Goal: Transaction & Acquisition: Purchase product/service

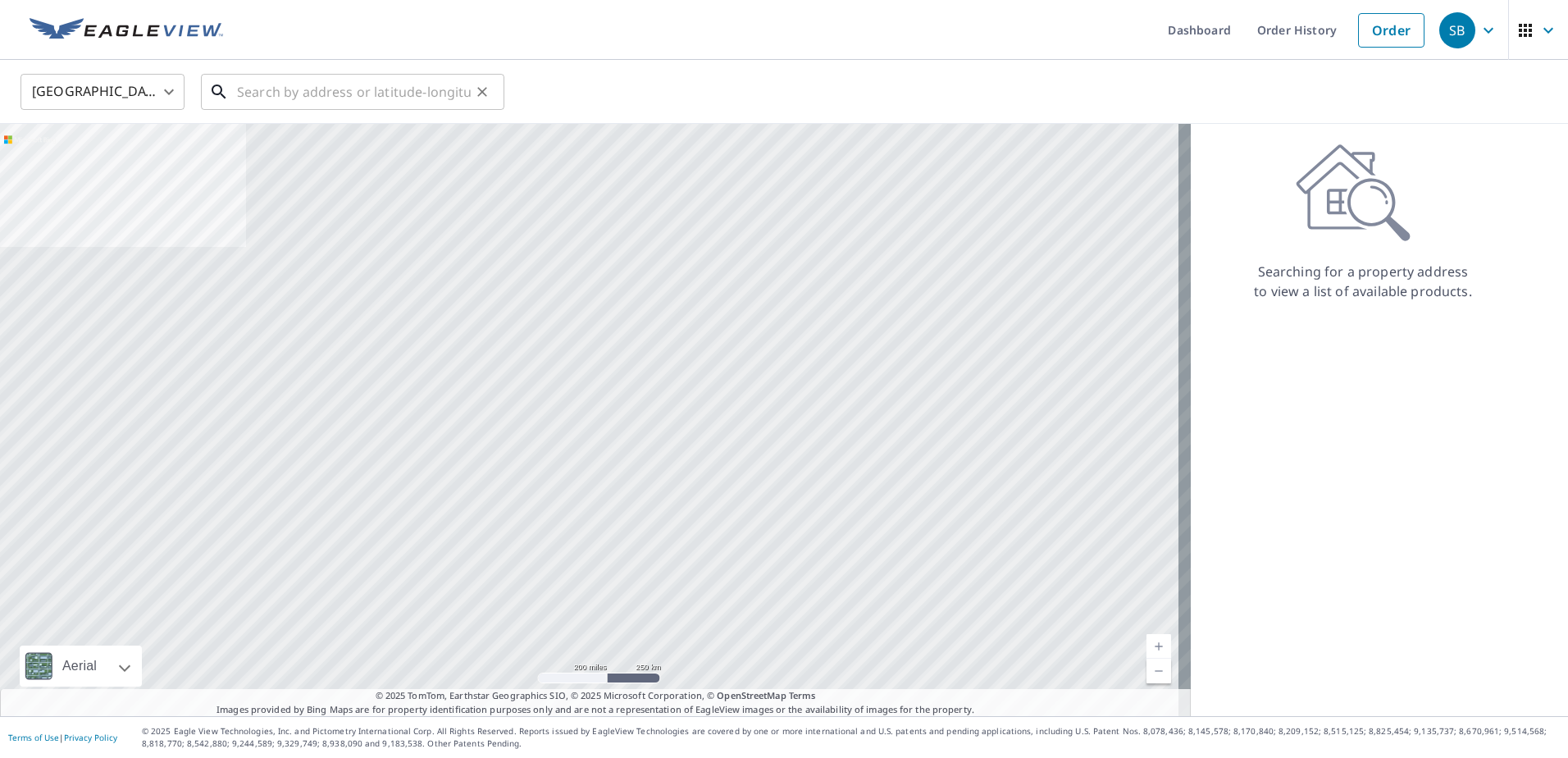
click at [364, 93] on input "text" at bounding box center [354, 92] width 234 height 46
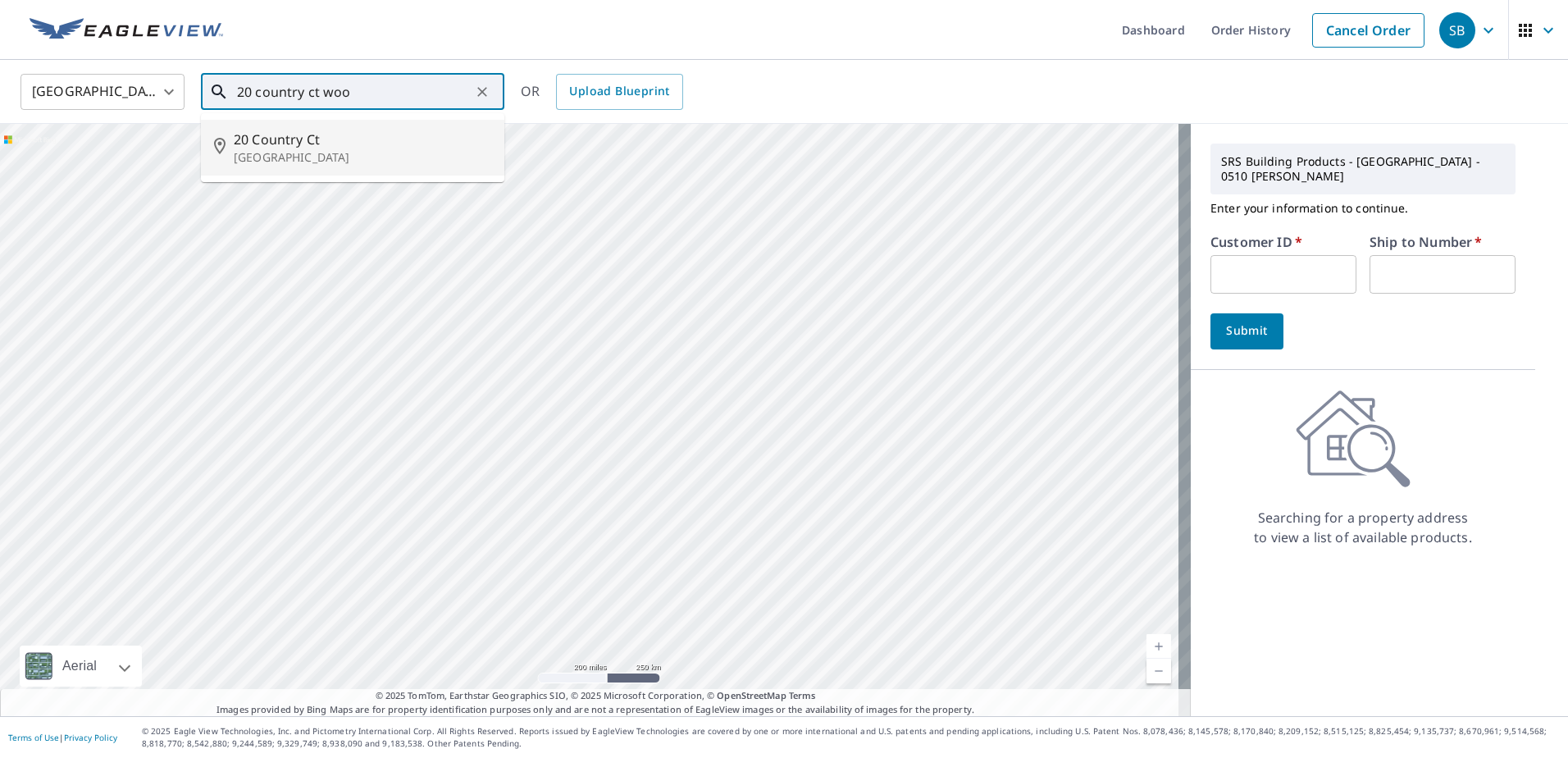
click at [395, 141] on span "20 Country Ct" at bounding box center [363, 140] width 258 height 20
type input "[STREET_ADDRESS]"
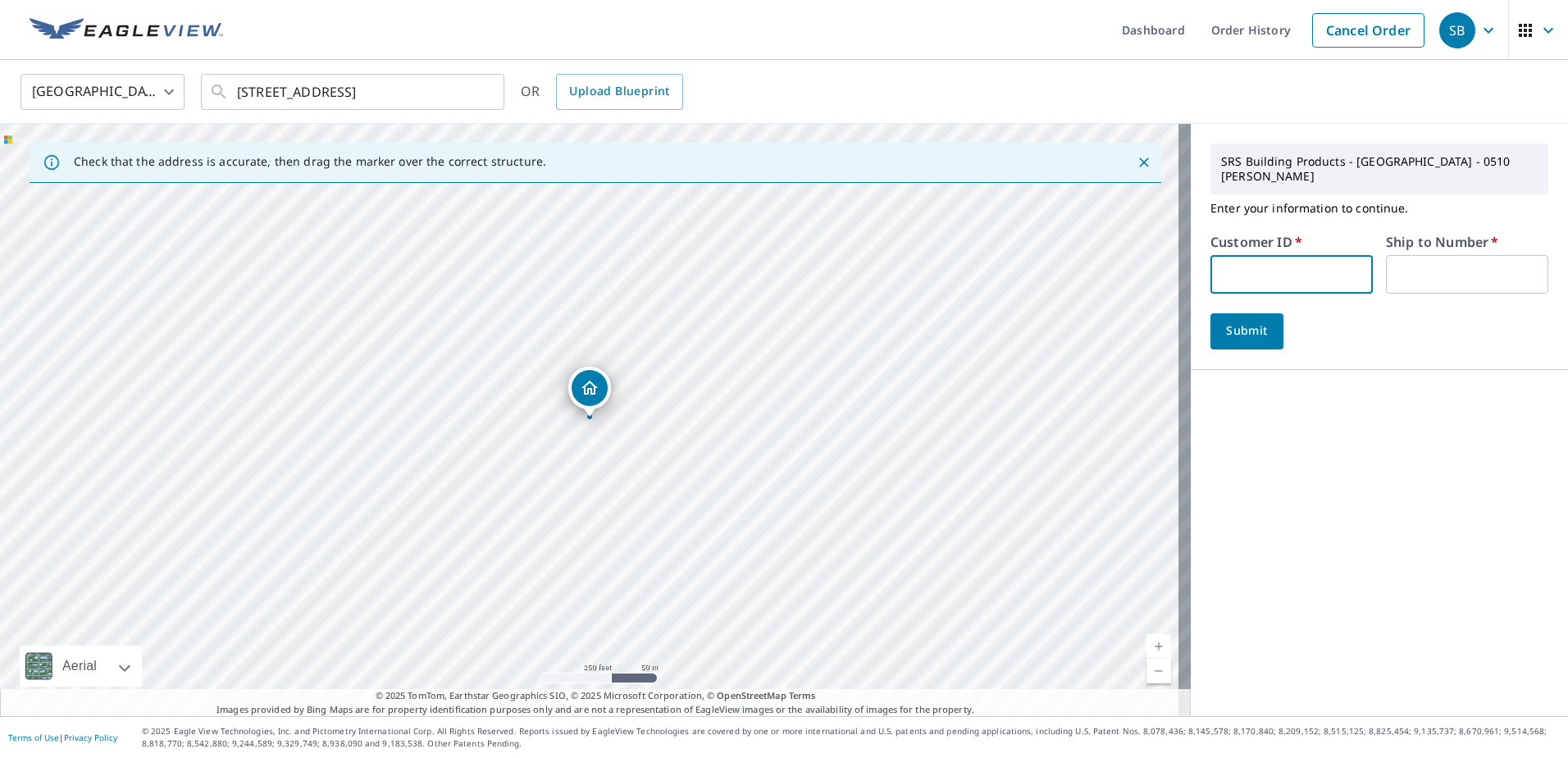
click at [1304, 268] on input "text" at bounding box center [1291, 274] width 163 height 39
type input "HSO510"
type input "1"
click at [1226, 330] on button "Submit" at bounding box center [1247, 331] width 73 height 36
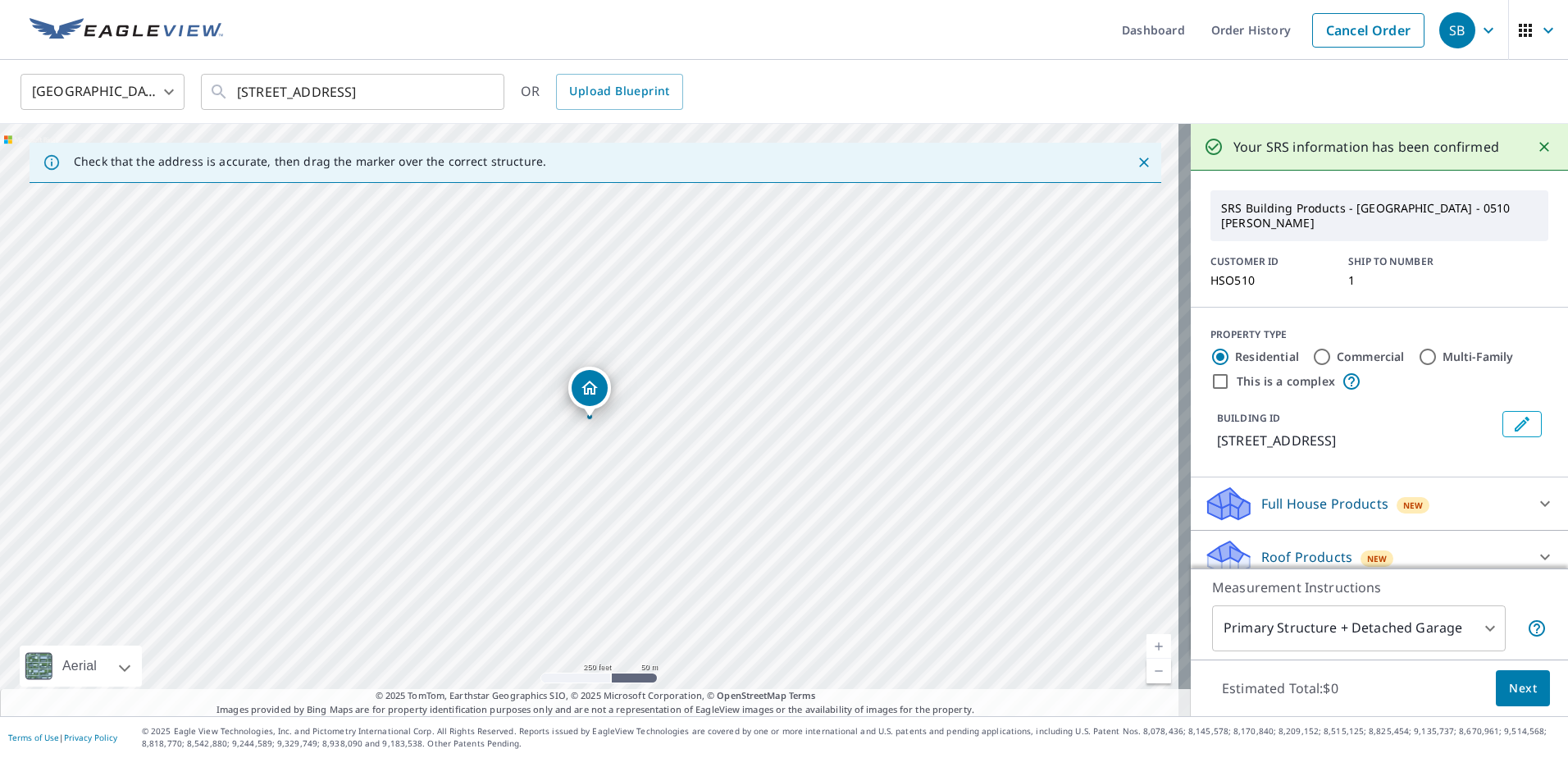
click at [1464, 538] on div "Roof Products New" at bounding box center [1364, 557] width 321 height 39
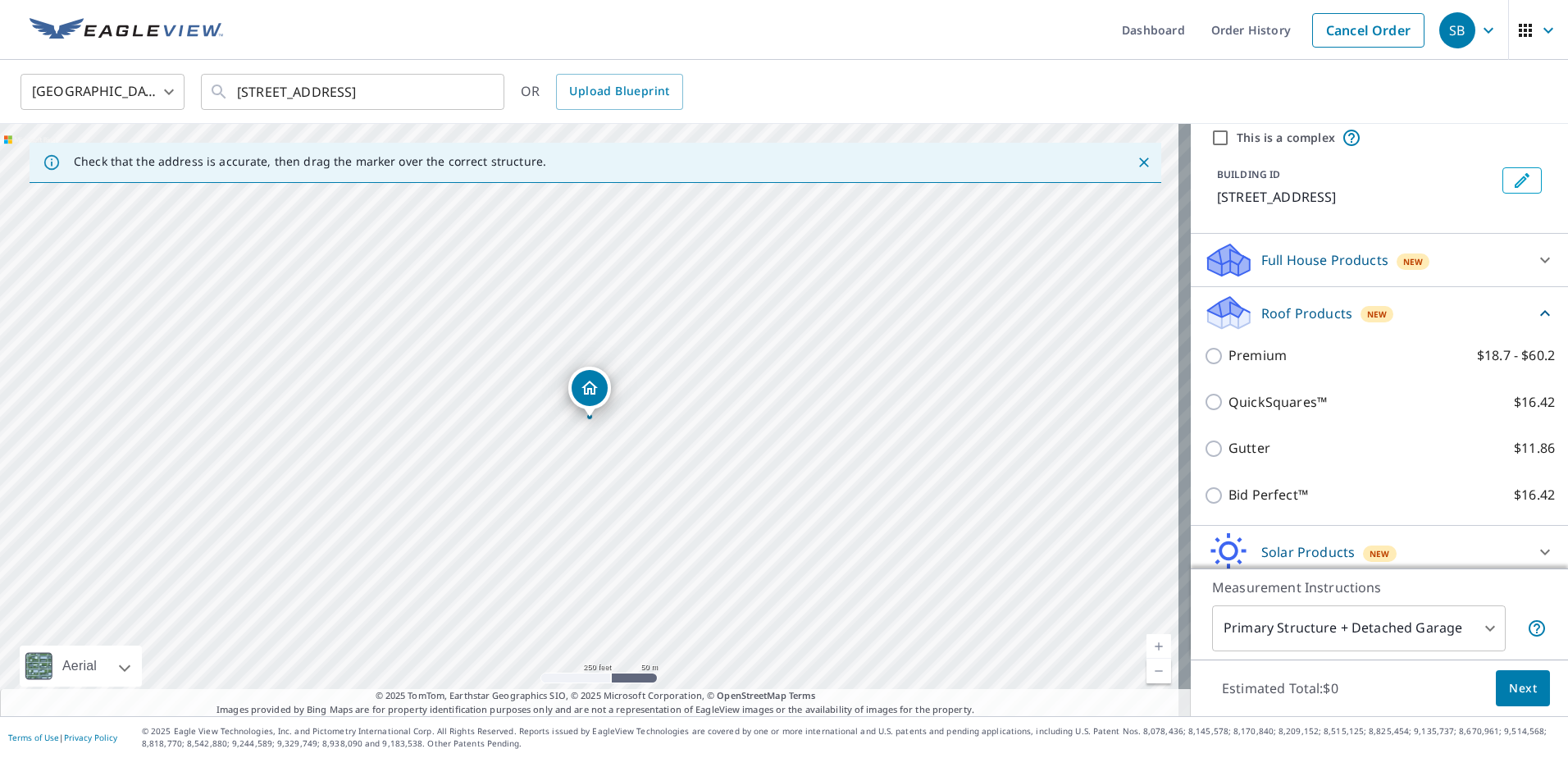
scroll to position [246, 0]
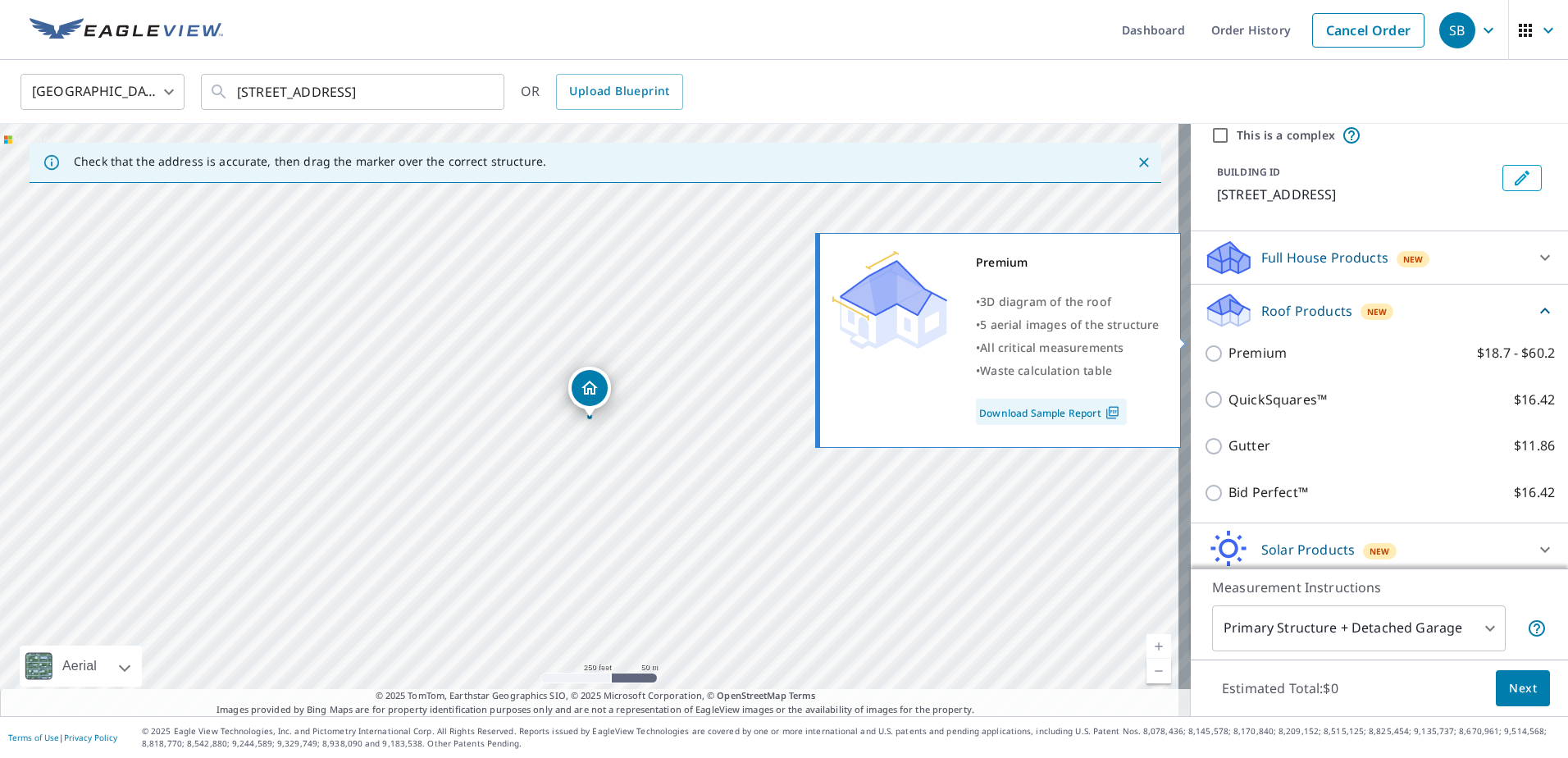
click at [1238, 345] on p "Premium" at bounding box center [1257, 353] width 58 height 21
click at [1228, 345] on input "Premium $18.7 - $60.2" at bounding box center [1216, 354] width 25 height 20
checkbox input "true"
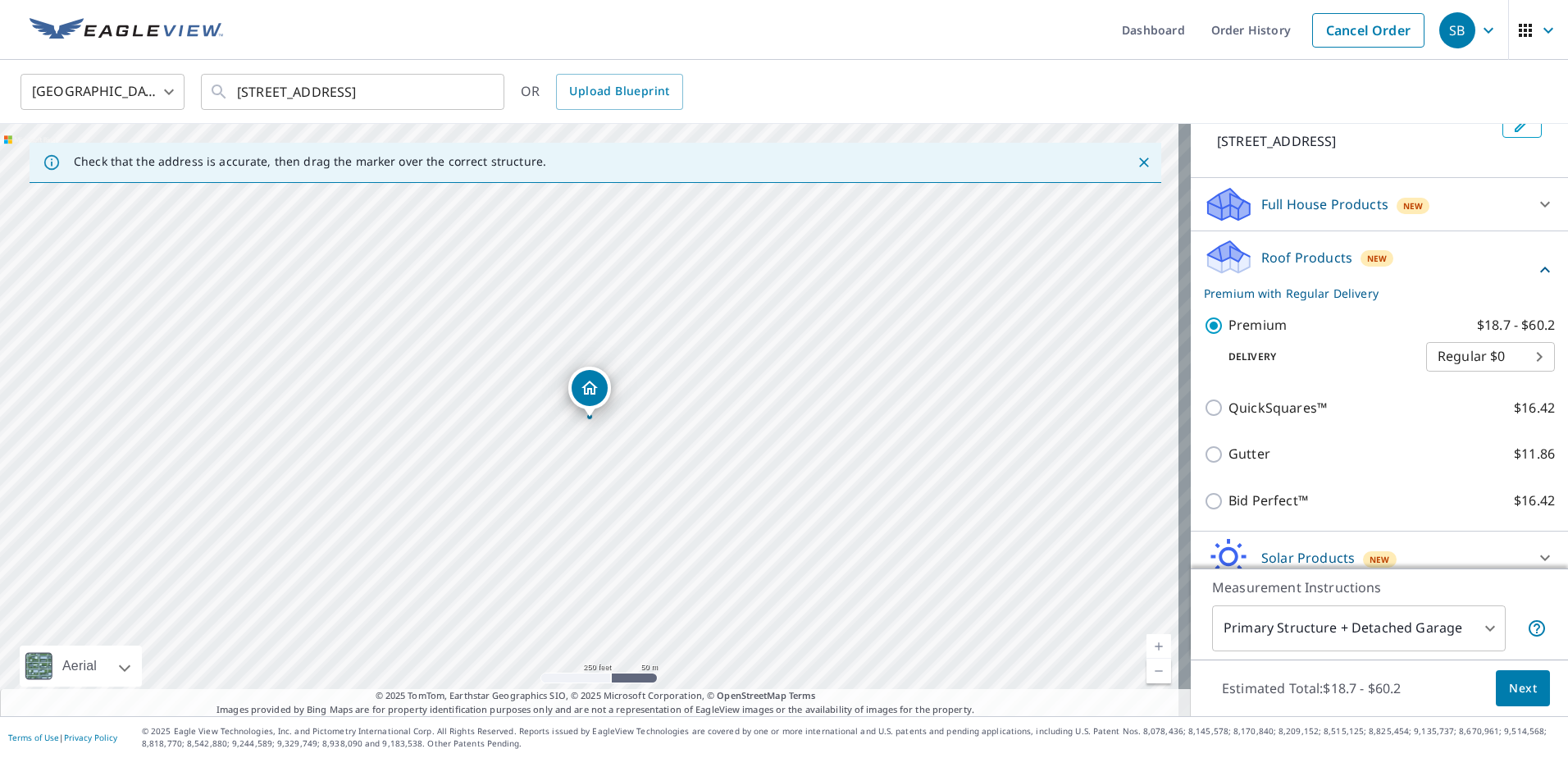
scroll to position [355, 0]
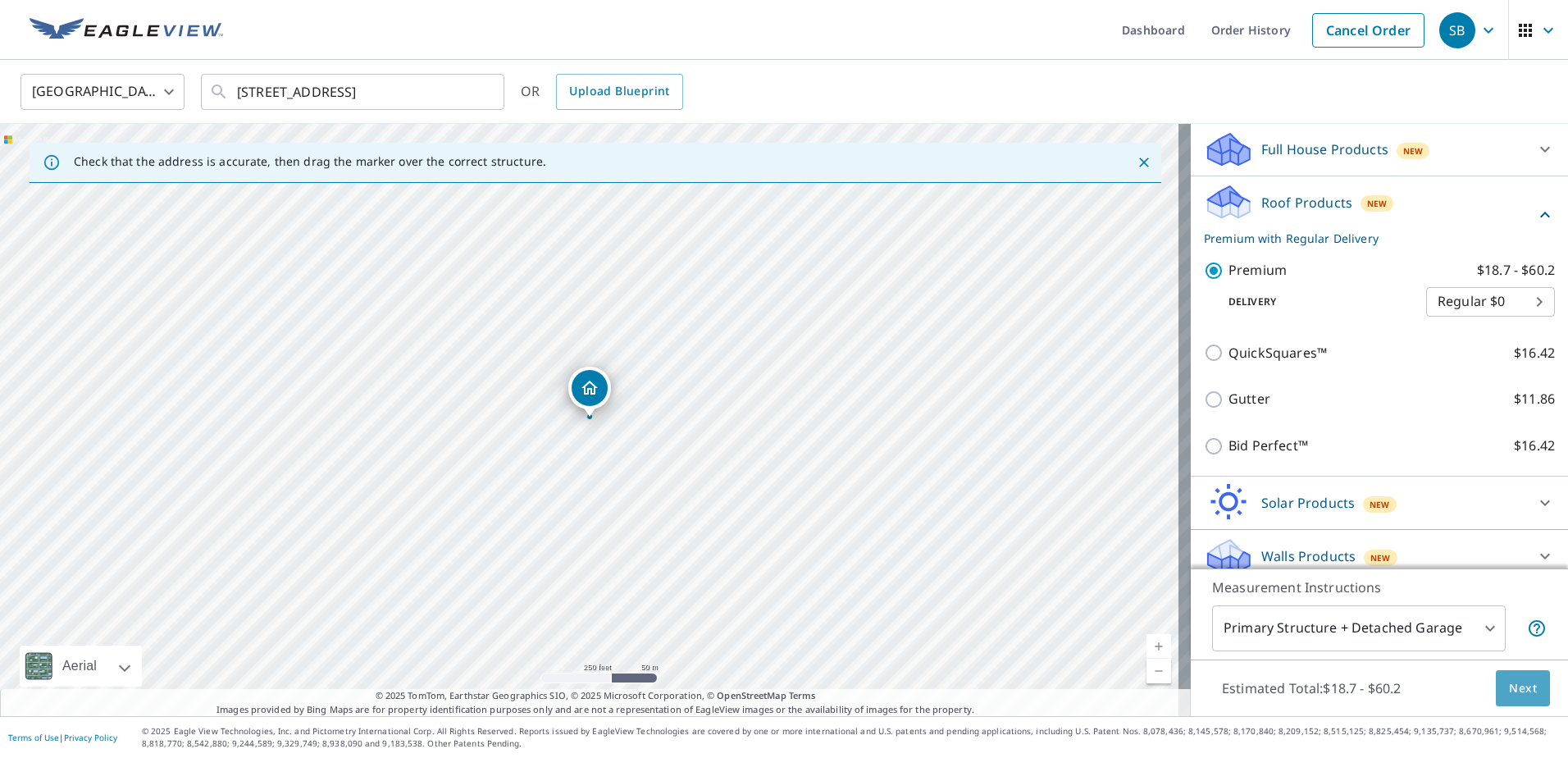
click at [1519, 675] on button "Next" at bounding box center [1523, 689] width 55 height 37
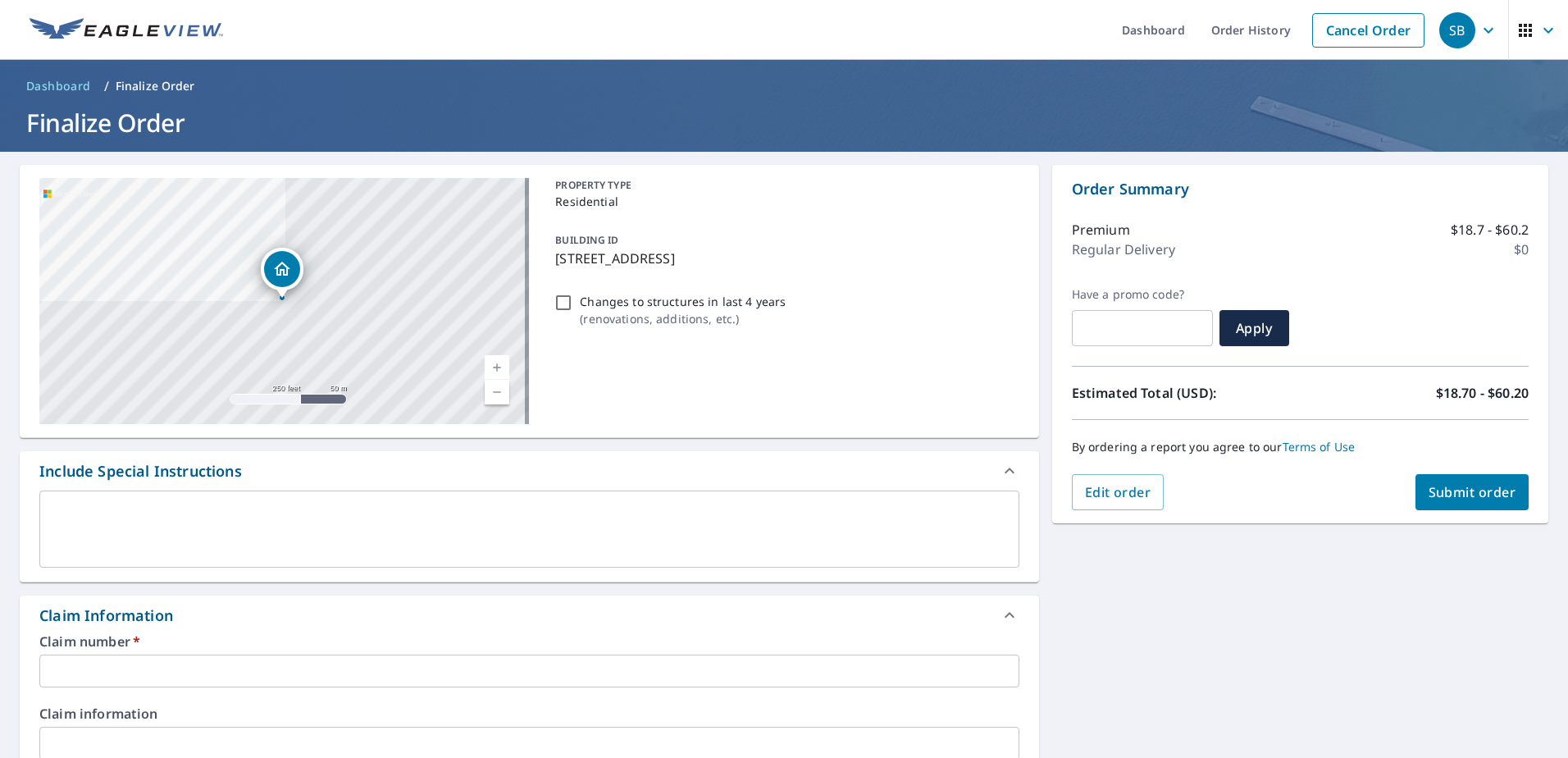
drag, startPoint x: 549, startPoint y: 257, endPoint x: 801, endPoint y: 262, distance: 252.0
click at [801, 262] on div "BUILDING ID [STREET_ADDRESS]" at bounding box center [783, 249] width 470 height 52
checkbox input "true"
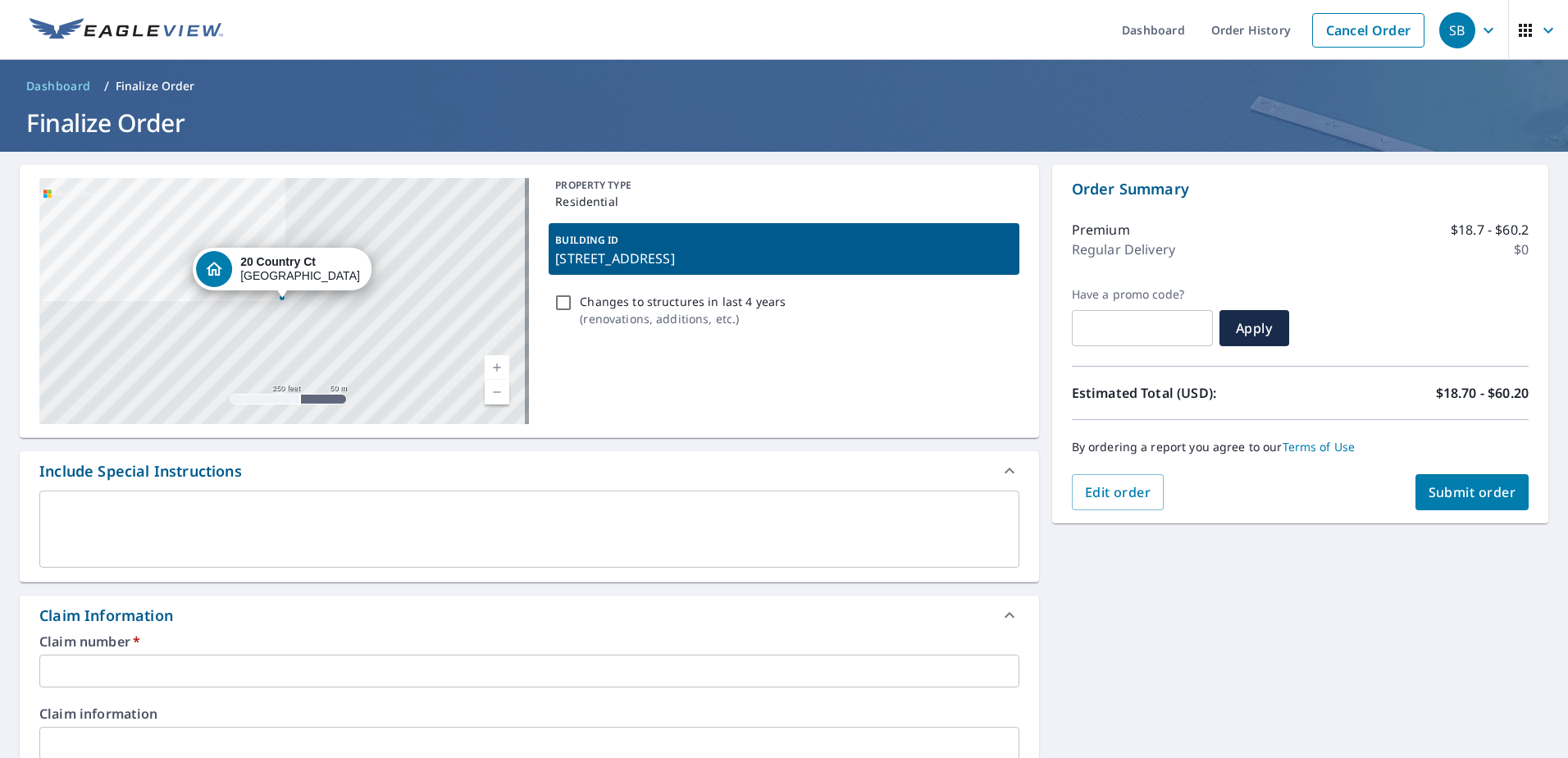
copy p "[STREET_ADDRESS]"
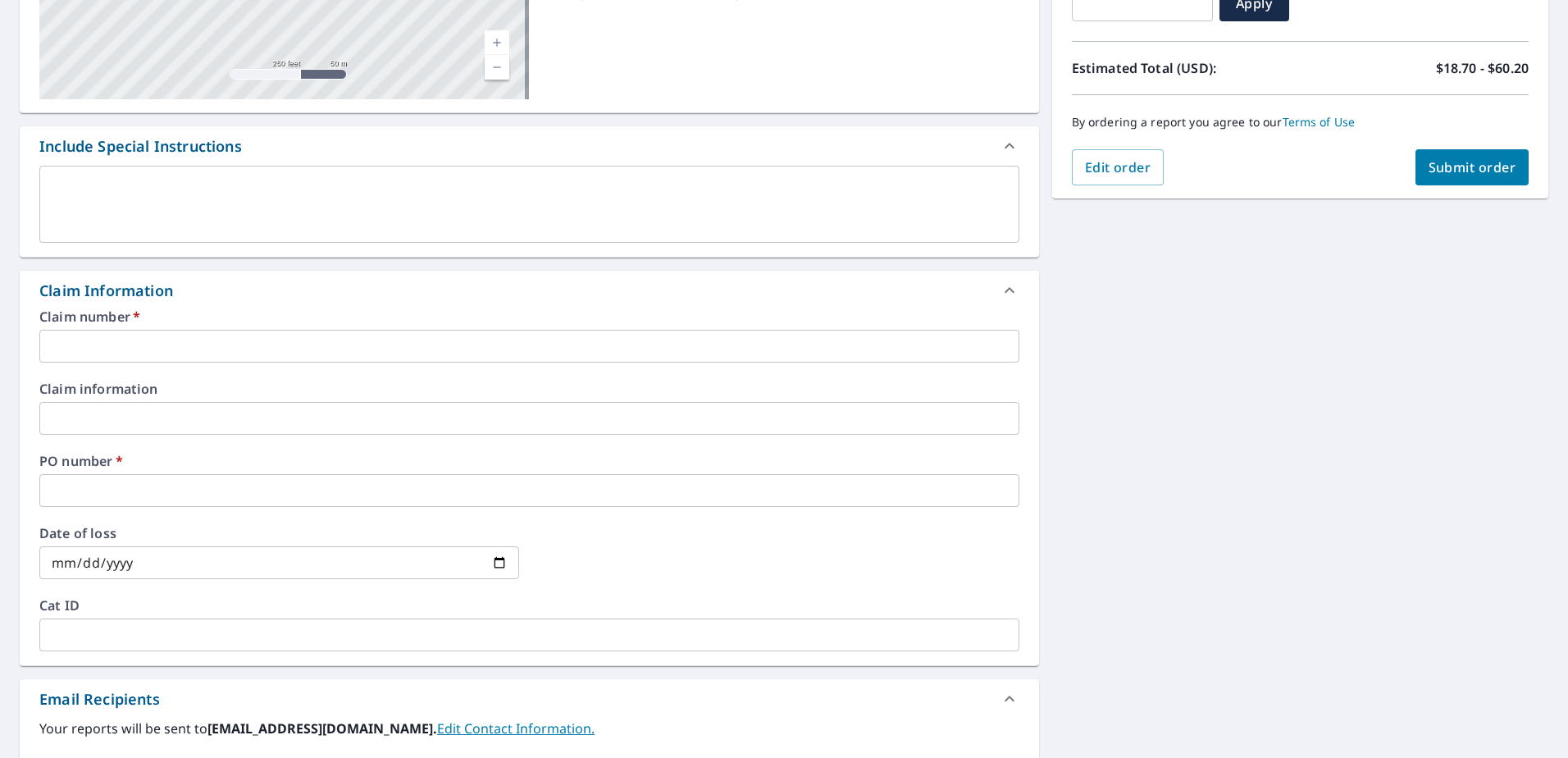
scroll to position [328, 0]
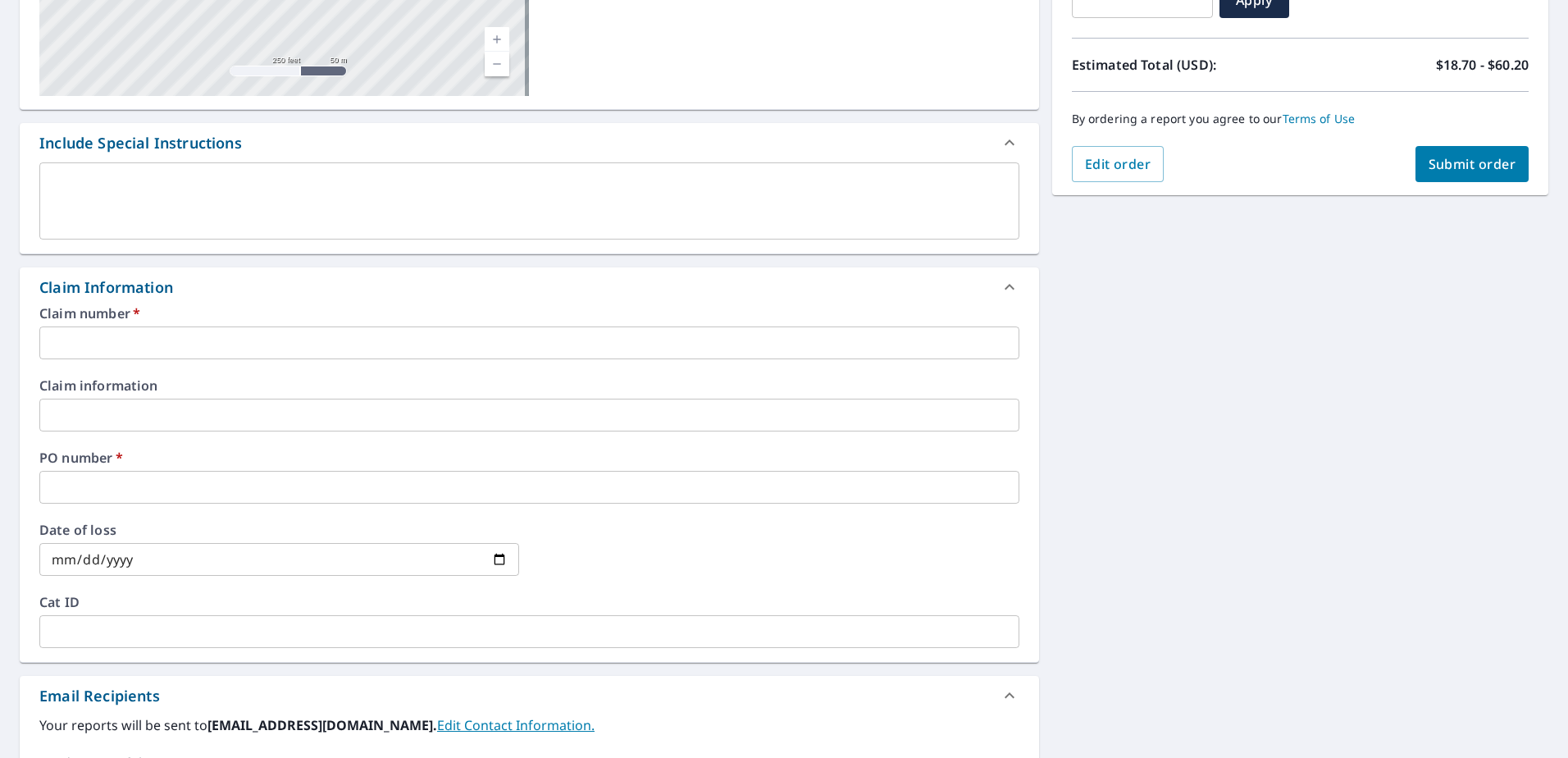
click at [137, 474] on input "text" at bounding box center [530, 488] width 980 height 33
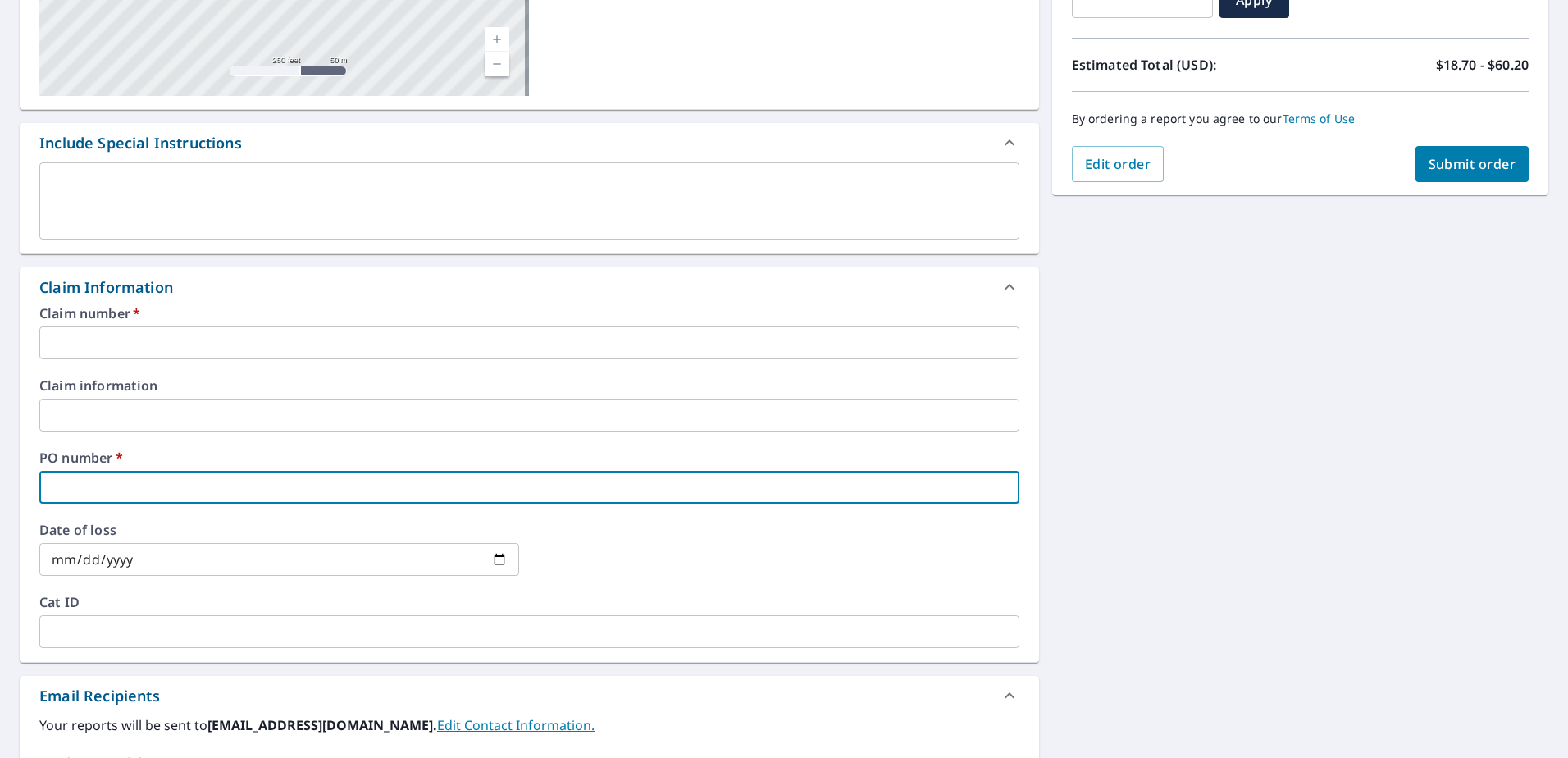
paste input "[STREET_ADDRESS]"
type input "[STREET_ADDRESS]"
checkbox input "true"
type input "[STREET_ADDRESS]"
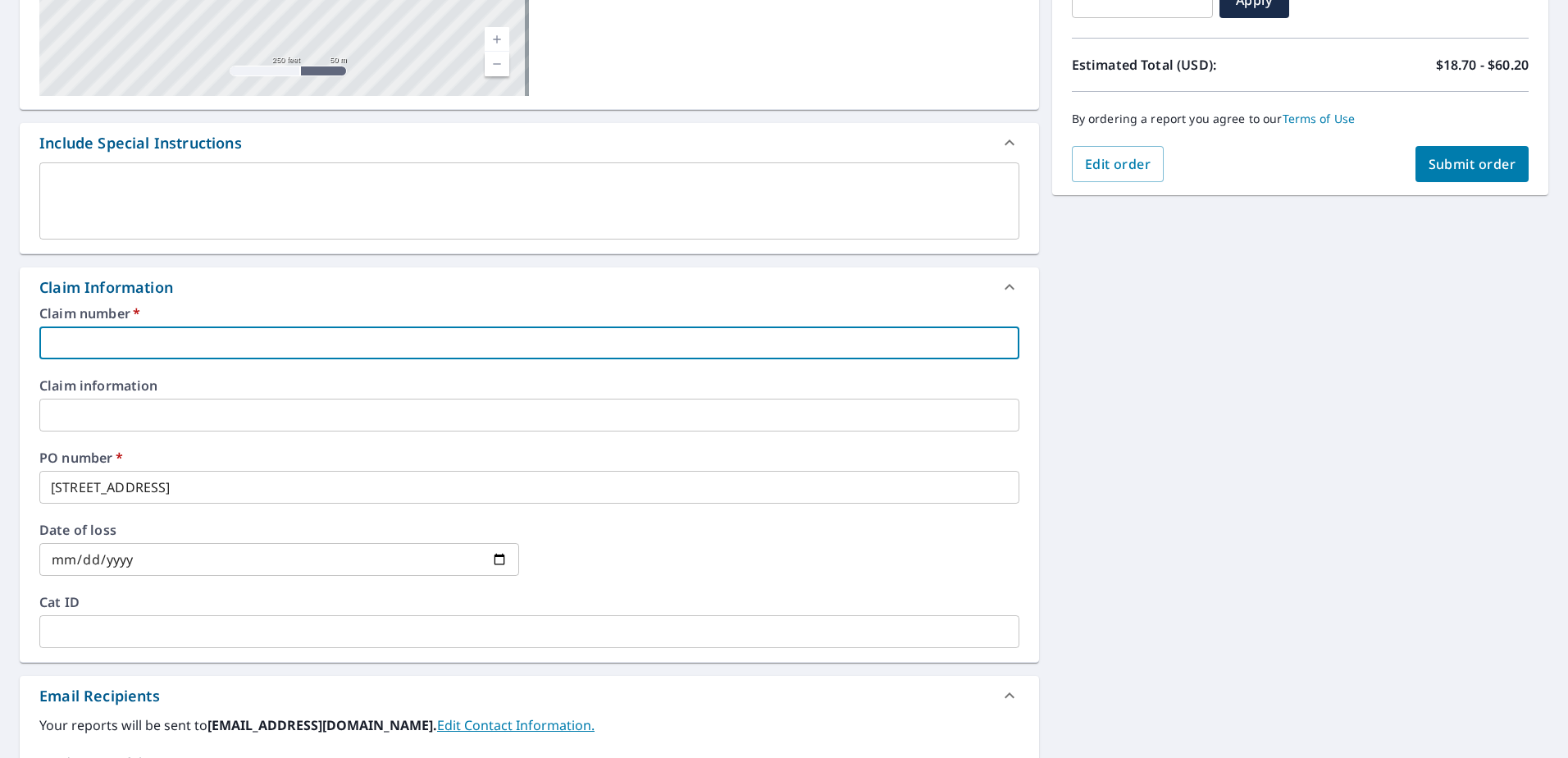
click at [149, 349] on input "text" at bounding box center [530, 343] width 980 height 33
type input "HSO510"
checkbox input "true"
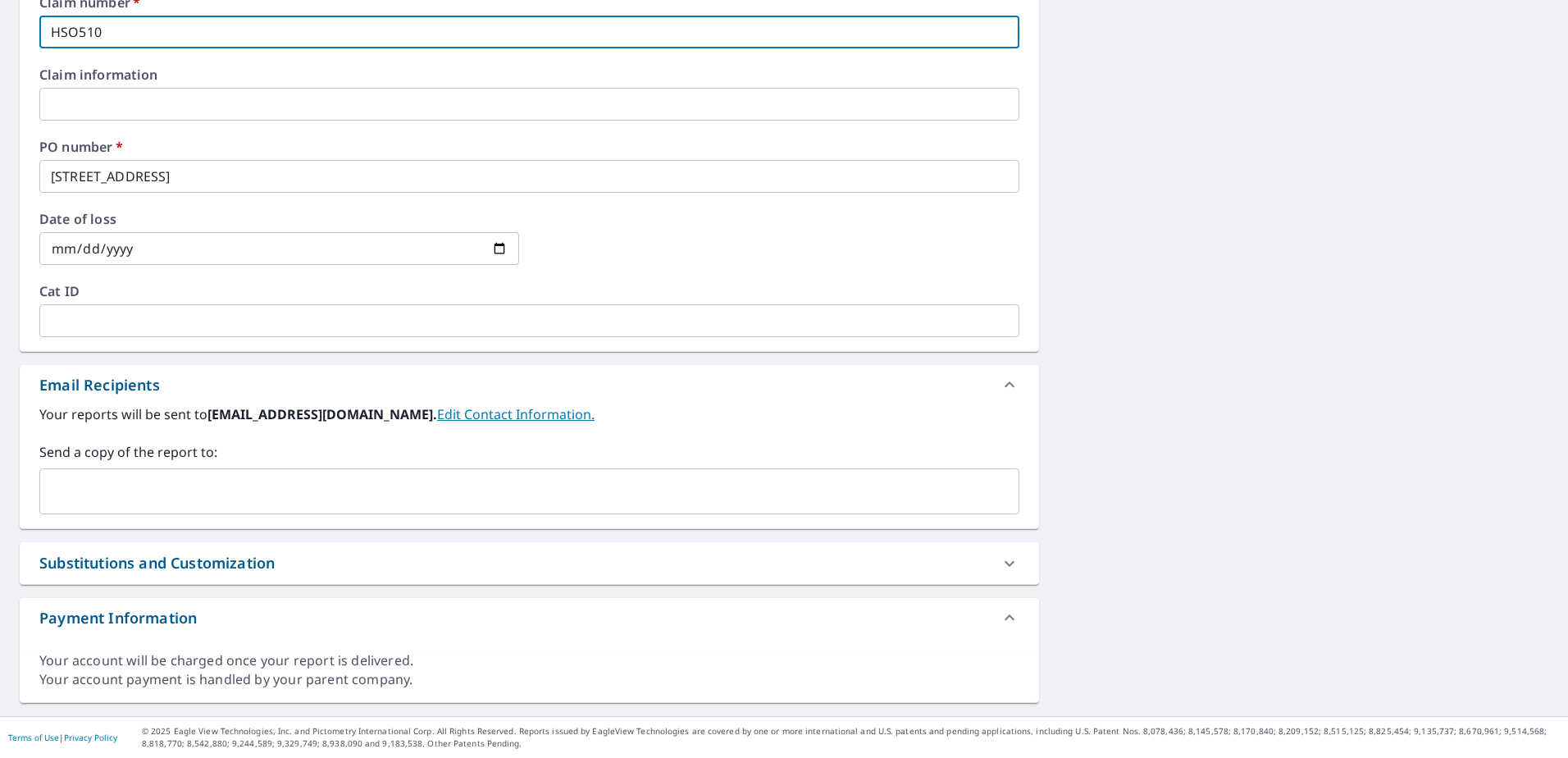
click at [210, 489] on input "text" at bounding box center [517, 492] width 940 height 31
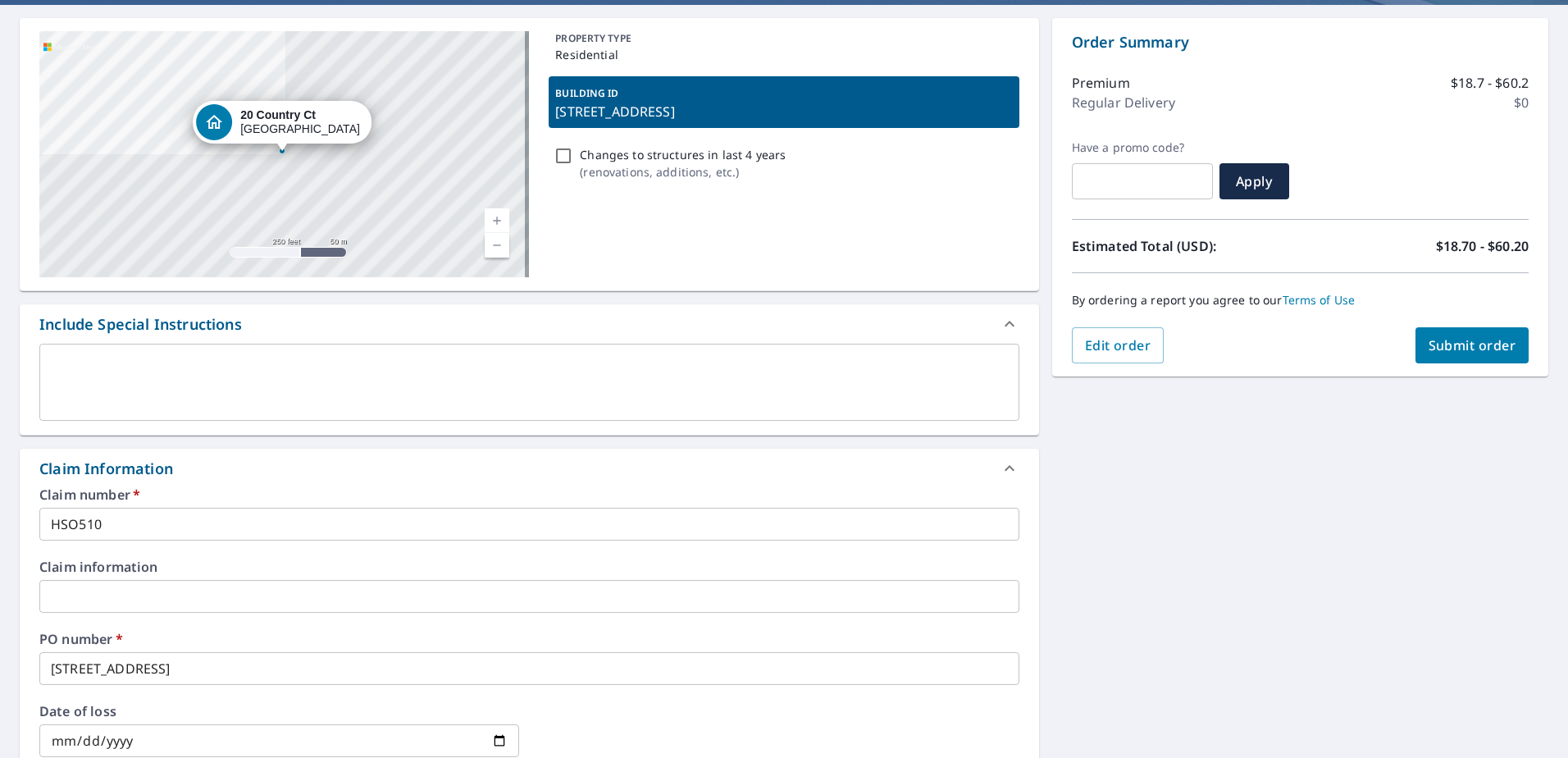
scroll to position [0, 0]
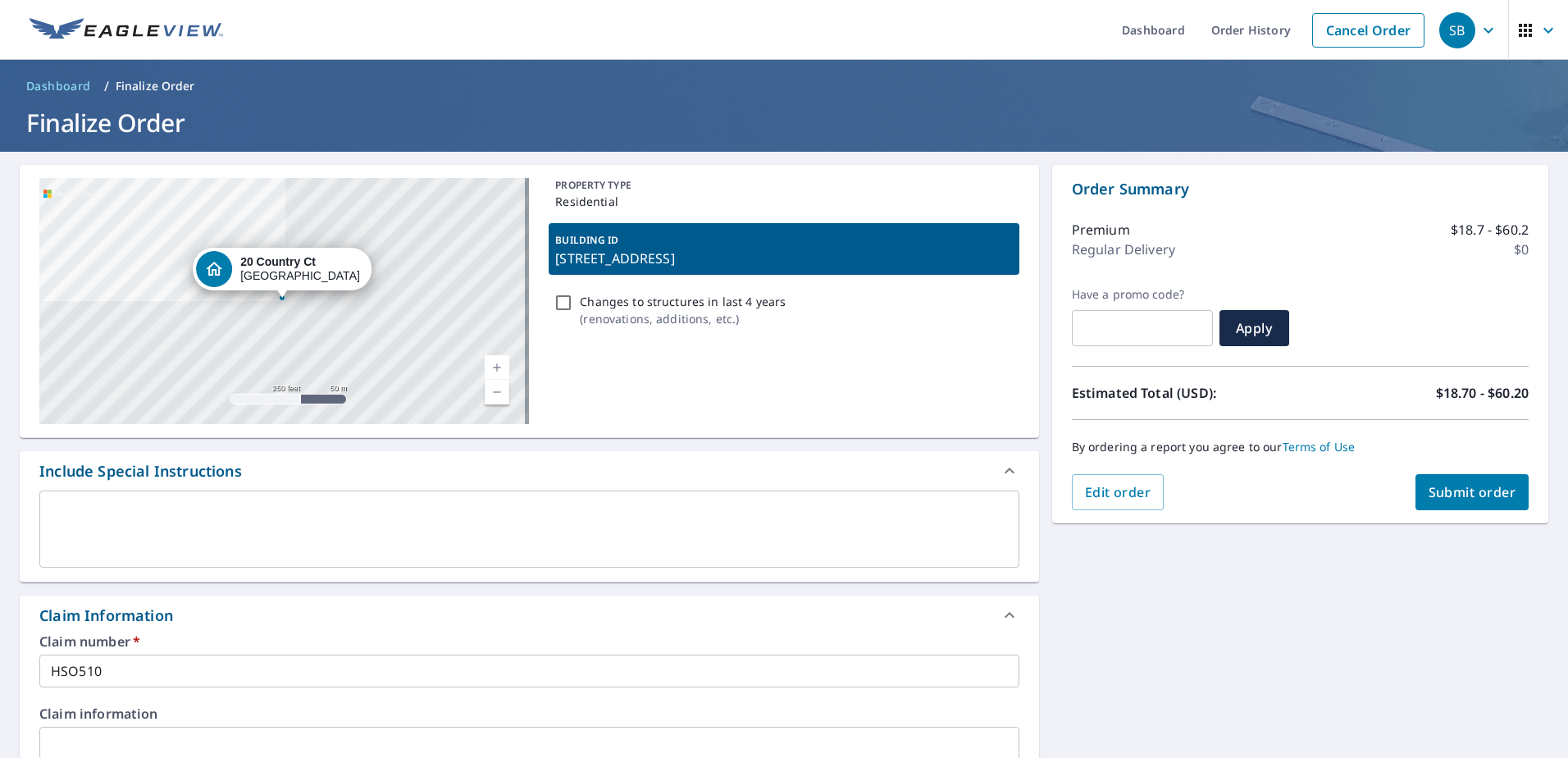
type input "[EMAIL_ADDRESS][PERSON_NAME][DOMAIN_NAME]"
click at [1461, 484] on span "Submit order" at bounding box center [1472, 493] width 88 height 18
checkbox input "true"
